Goal: Information Seeking & Learning: Learn about a topic

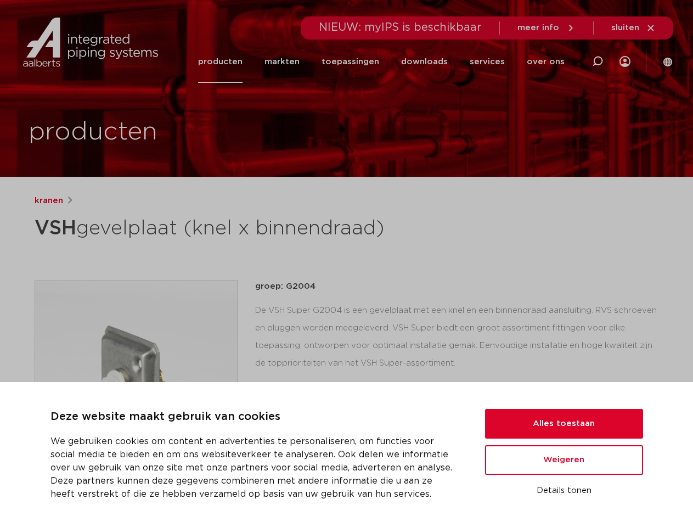
click at [346, 263] on div "kranen VSH gevelplaat (knel x binnendraad) groep: G2004 lees meer [PERSON_NAME]" at bounding box center [347, 422] width 642 height 456
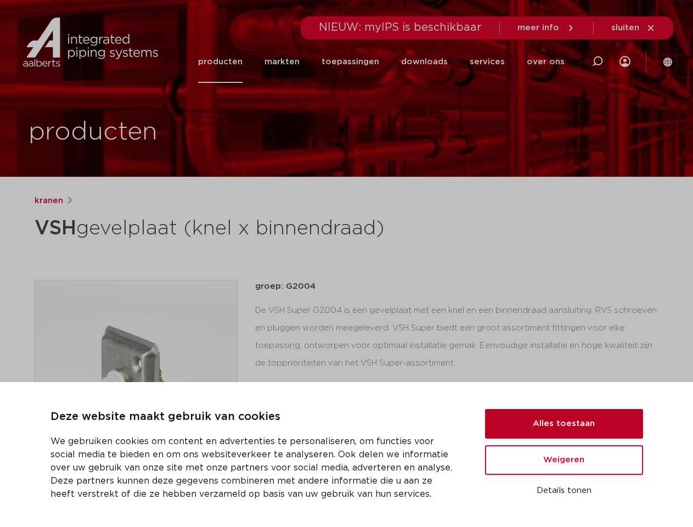
click at [564, 424] on button "Alles toestaan" at bounding box center [564, 424] width 158 height 30
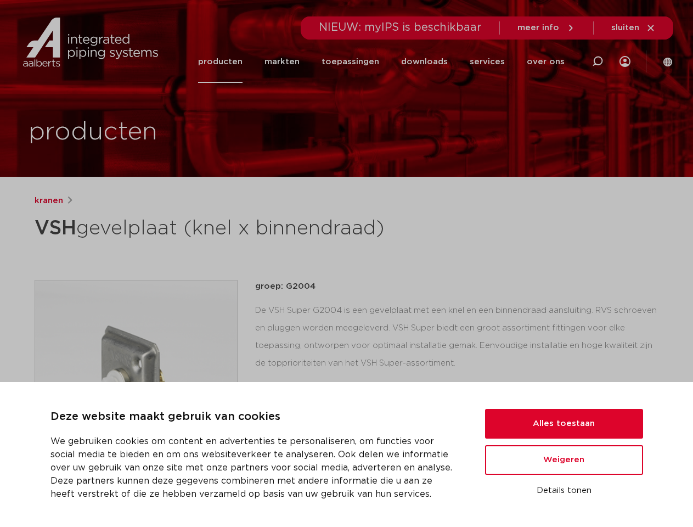
click at [564, 460] on div "datasheet toevoegen aan lijst opslaan in my IPS verwijder uit lijst deel:" at bounding box center [461, 470] width 395 height 26
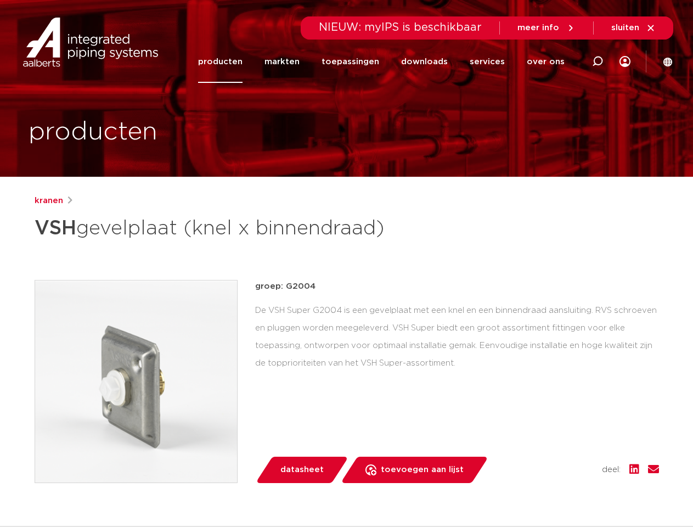
click at [564, 491] on div "kranen VSH gevelplaat (knel x binnendraad) groep: G2004 lees meer [PERSON_NAME]" at bounding box center [347, 422] width 642 height 456
click at [387, 61] on li "toepassingen" at bounding box center [351, 62] width 80 height 42
click at [598, 61] on icon at bounding box center [597, 61] width 13 height 13
click at [634, 28] on span "sluiten" at bounding box center [625, 28] width 28 height 8
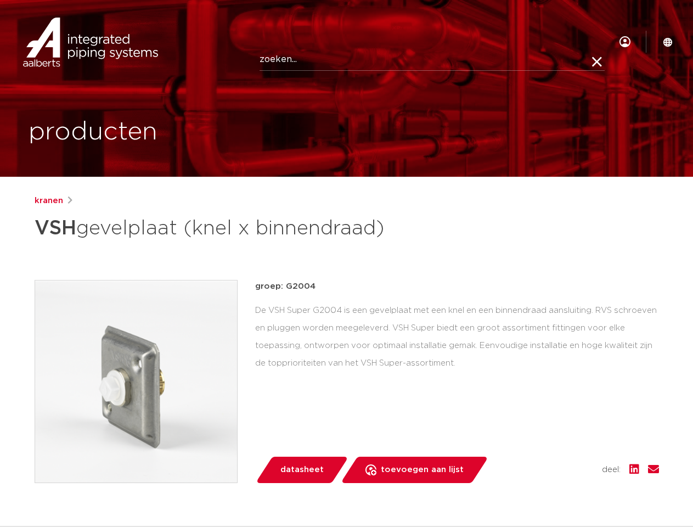
click at [136, 381] on img at bounding box center [136, 381] width 202 height 202
